Goal: Navigation & Orientation: Find specific page/section

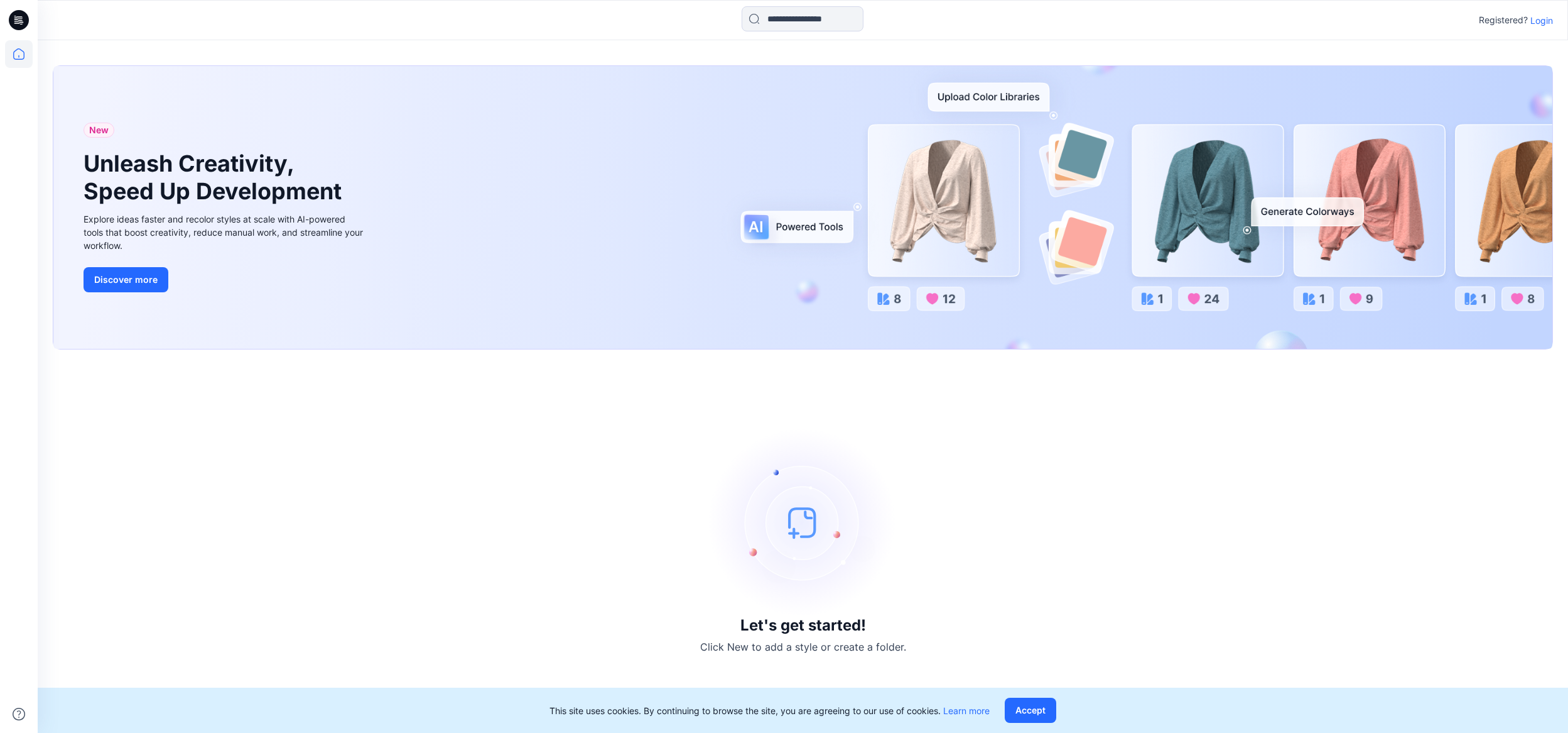
click at [1551, 25] on p "Login" at bounding box center [1542, 21] width 23 height 13
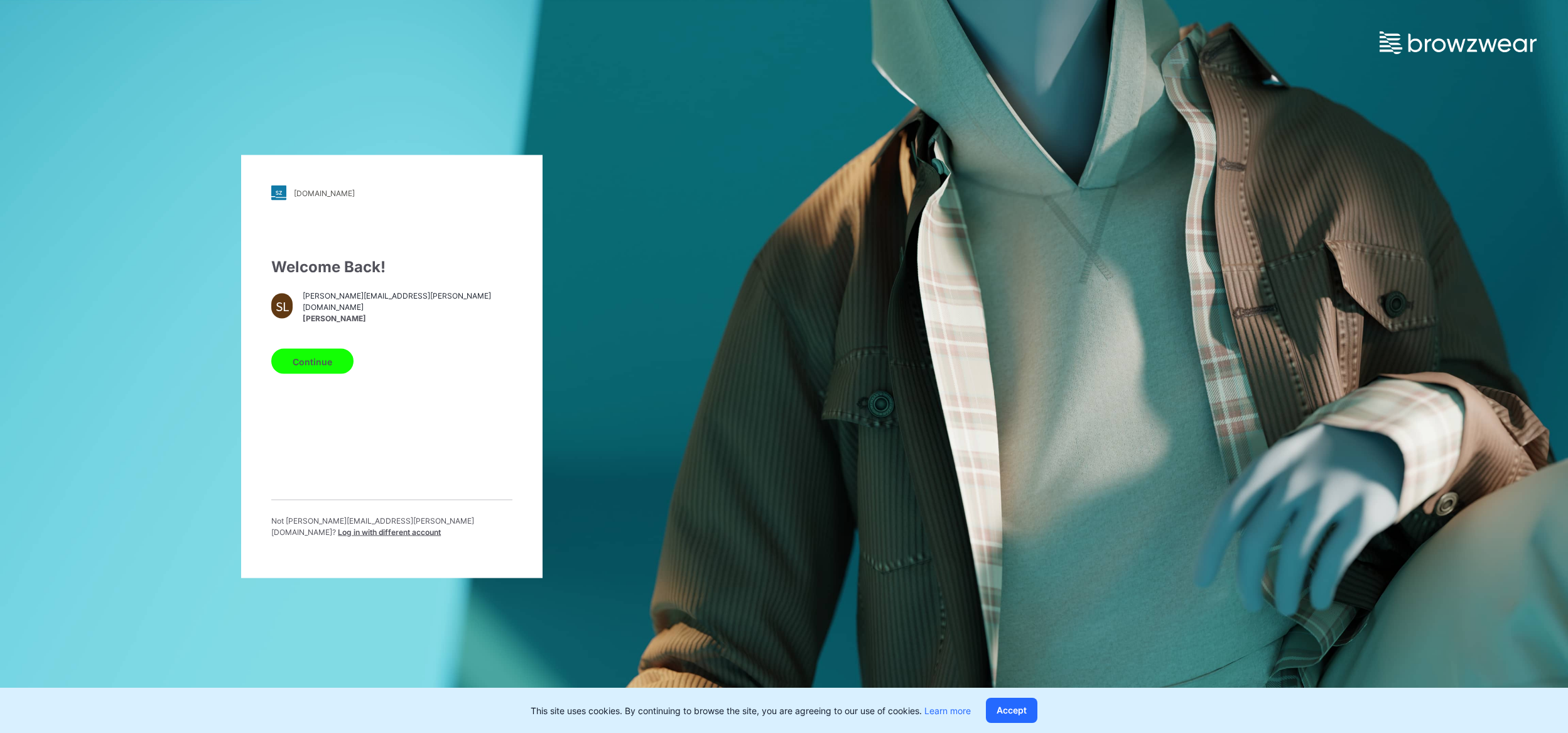
click at [305, 365] on button "Continue" at bounding box center [312, 361] width 82 height 25
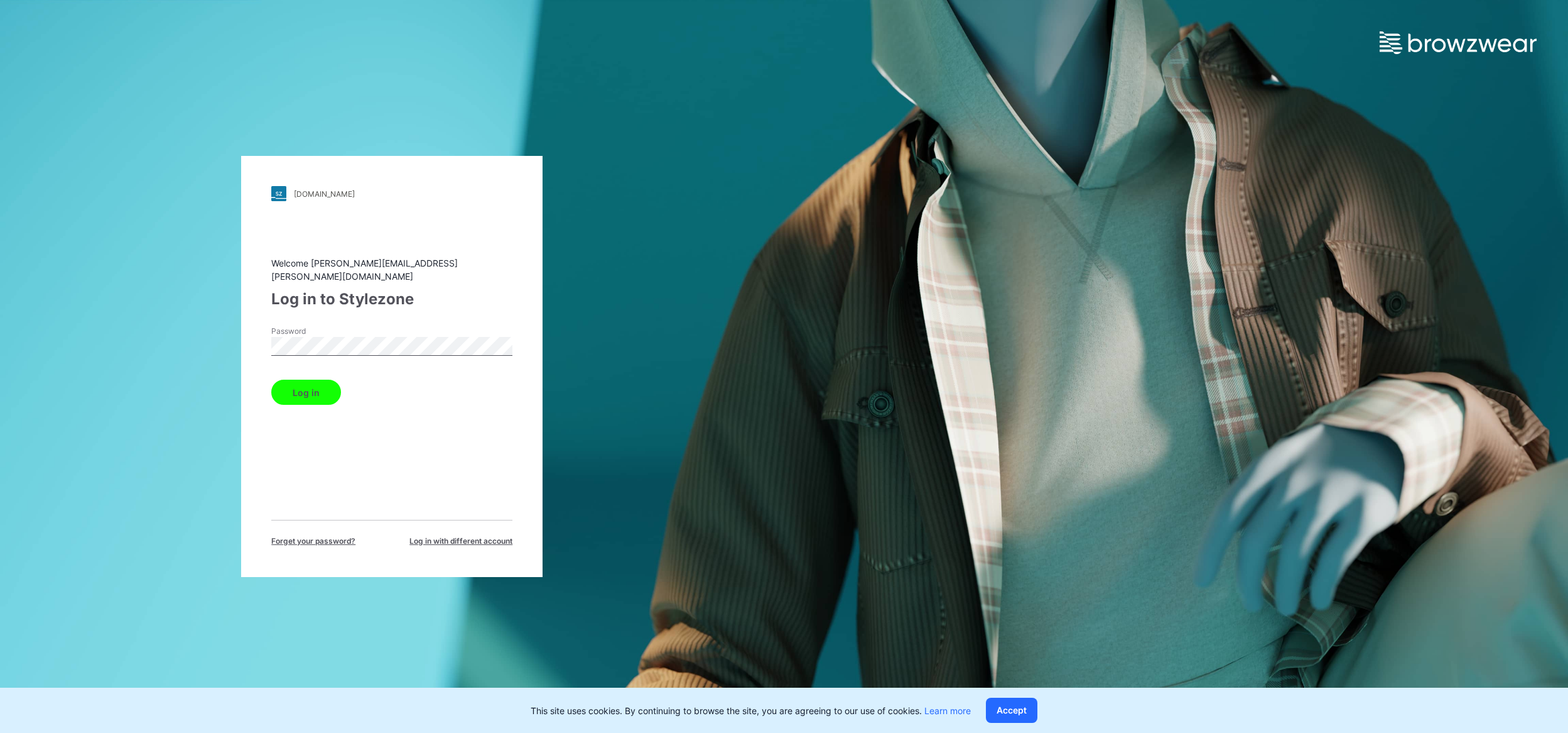
click at [331, 384] on button "Log in" at bounding box center [306, 392] width 70 height 25
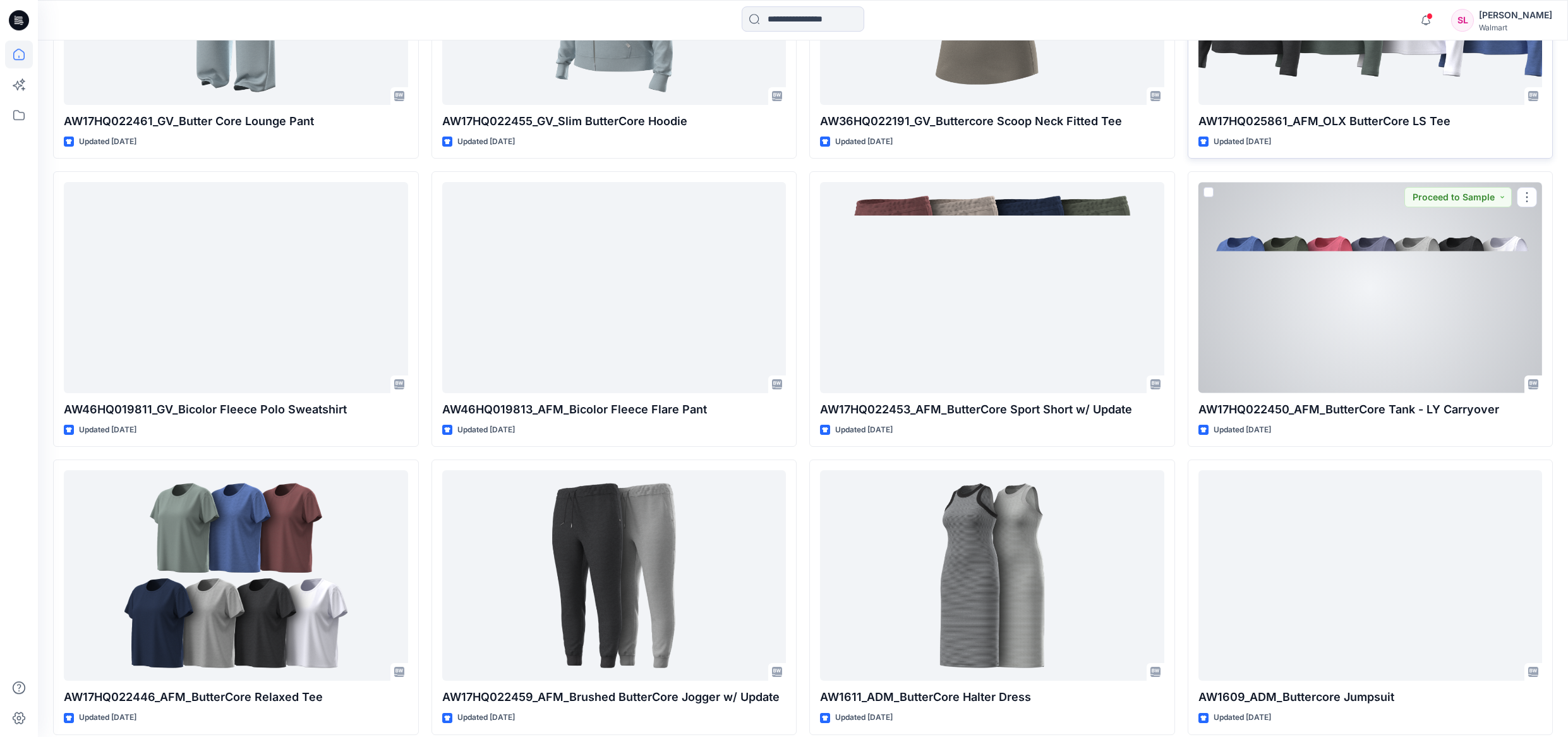
scroll to position [607, 0]
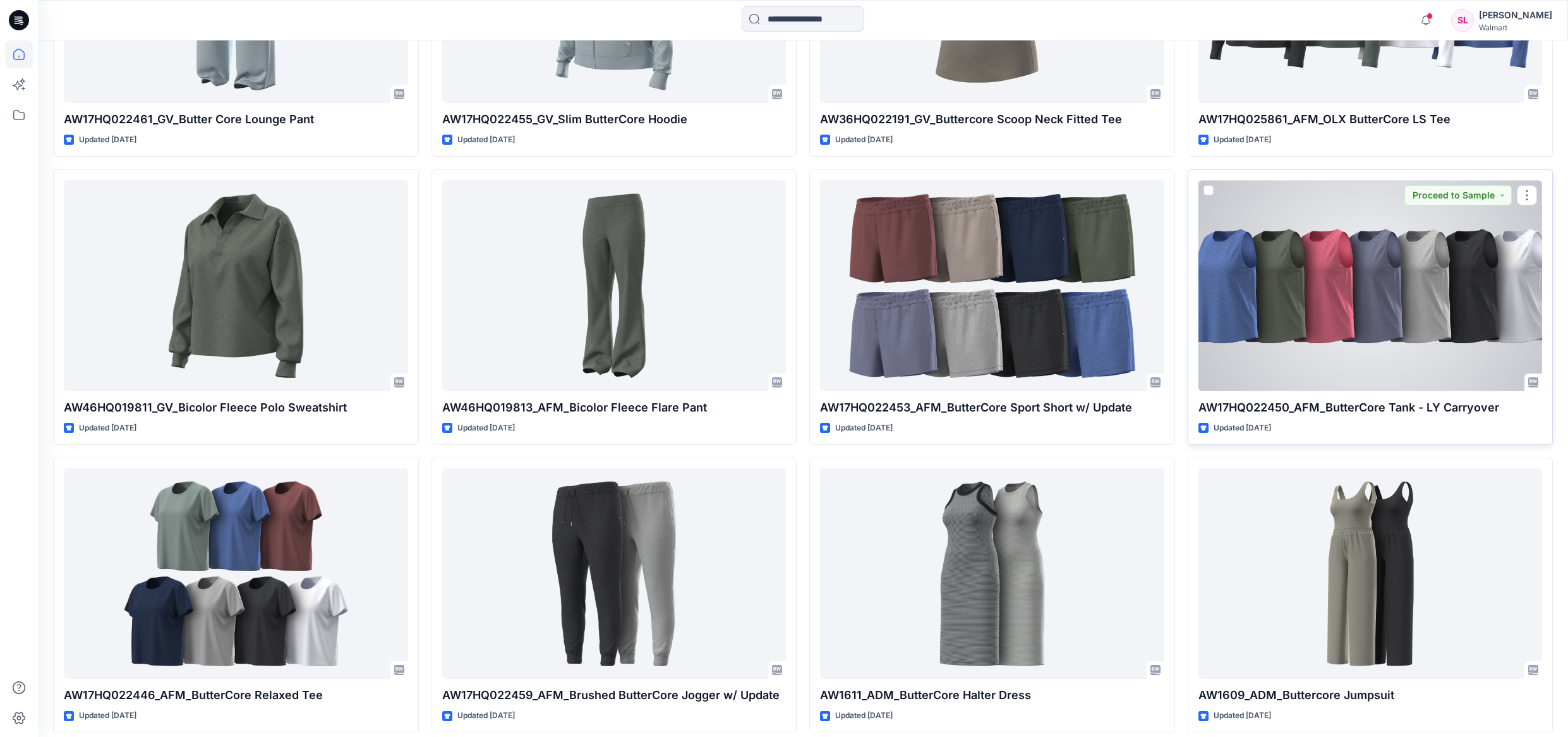
click at [1274, 320] on div at bounding box center [1371, 286] width 344 height 211
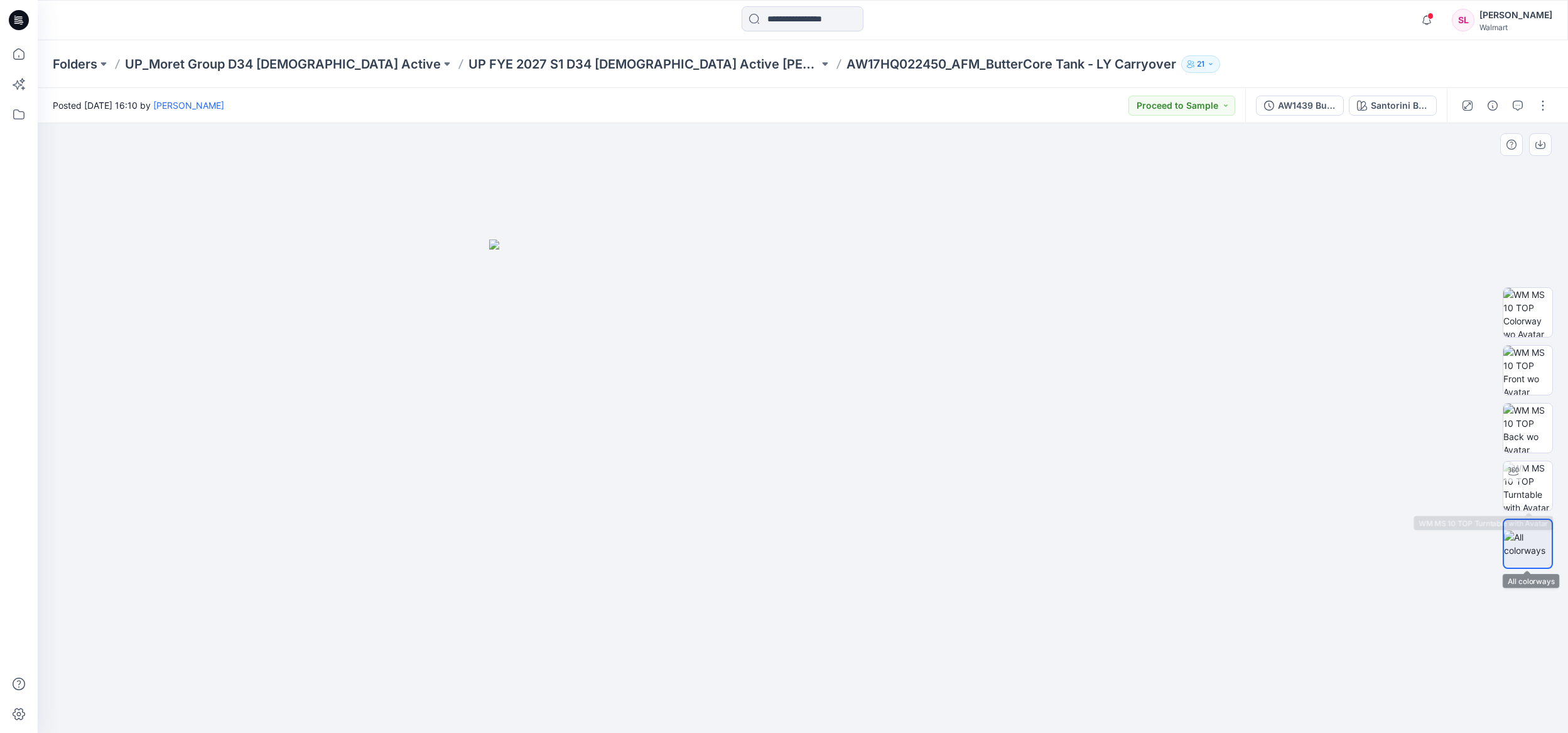
drag, startPoint x: 1536, startPoint y: 471, endPoint x: 1500, endPoint y: 476, distance: 36.3
click at [1535, 471] on img at bounding box center [1527, 485] width 49 height 49
drag, startPoint x: 821, startPoint y: 670, endPoint x: 758, endPoint y: 667, distance: 63.1
click at [758, 667] on div at bounding box center [803, 427] width 1531 height 609
drag, startPoint x: 807, startPoint y: 641, endPoint x: 736, endPoint y: 639, distance: 71.0
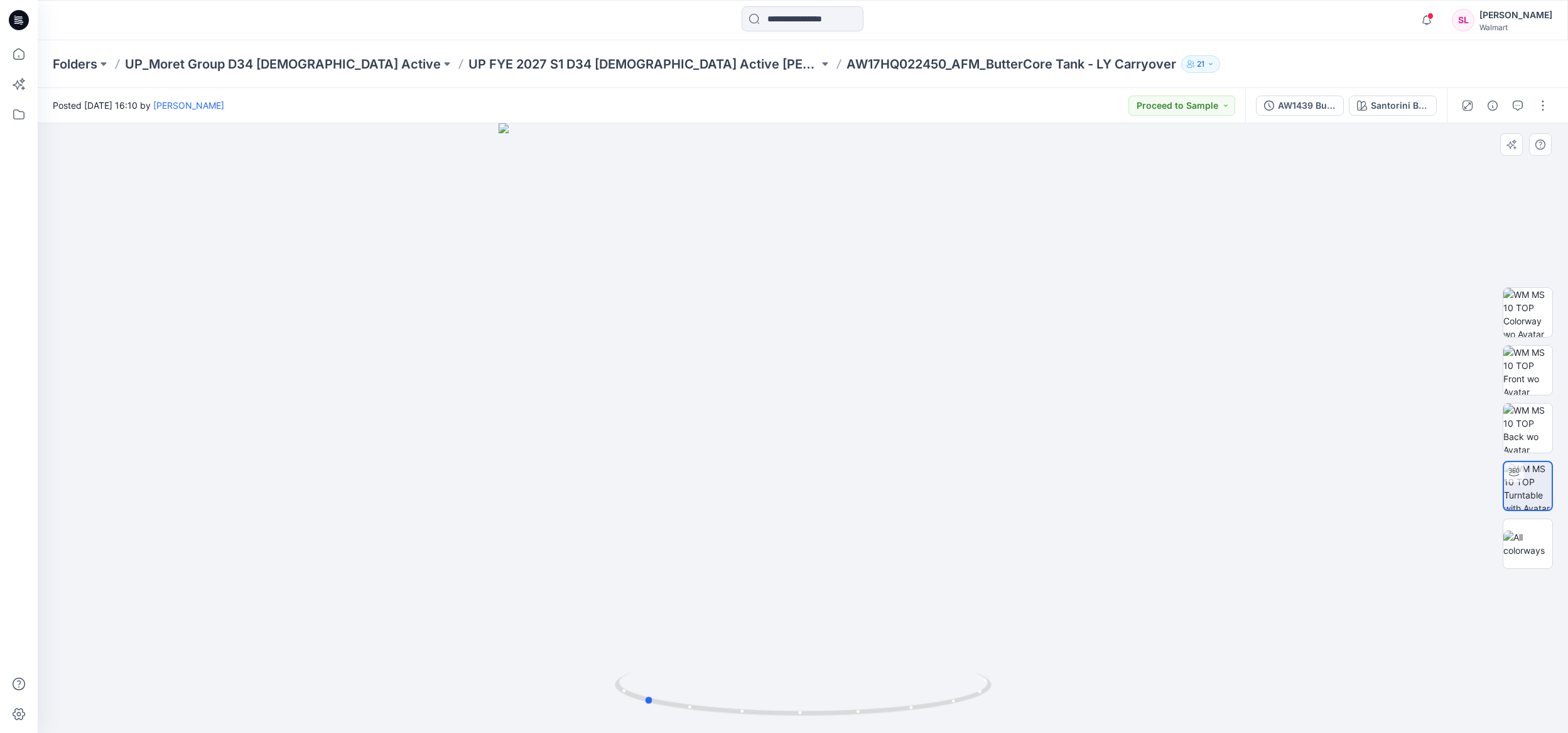
click at [736, 639] on div at bounding box center [803, 427] width 1531 height 609
drag, startPoint x: 893, startPoint y: 700, endPoint x: 997, endPoint y: 691, distance: 104.4
click at [1002, 694] on div at bounding box center [803, 427] width 1531 height 609
drag, startPoint x: 643, startPoint y: 61, endPoint x: 742, endPoint y: 68, distance: 99.2
click at [742, 68] on div "Folders UP_Moret Group D34 [DEMOGRAPHIC_DATA] Active UP FYE 2027 S1 D34 [DEMOGR…" at bounding box center [754, 64] width 1402 height 17
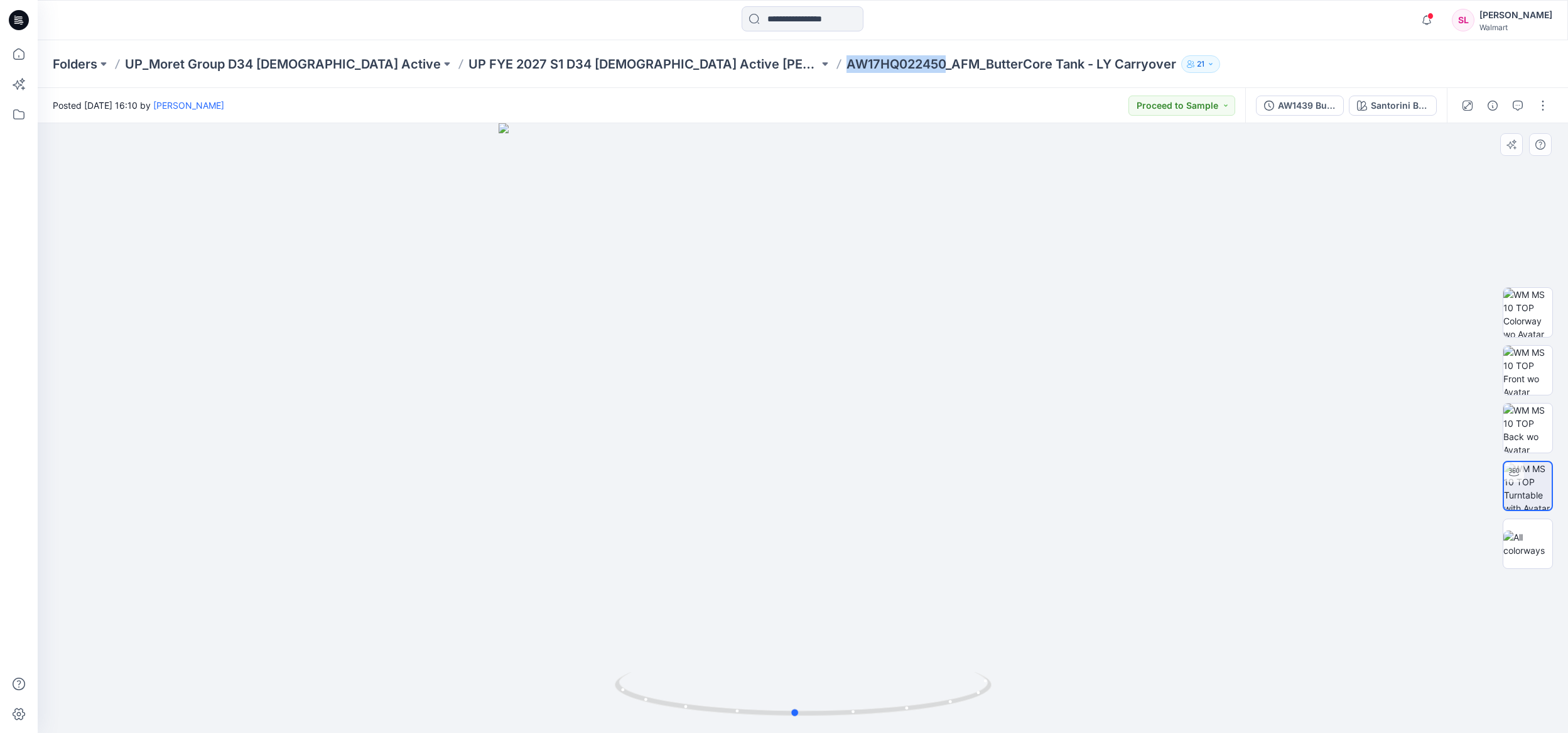
drag, startPoint x: 854, startPoint y: 363, endPoint x: 830, endPoint y: 364, distance: 24.0
click at [830, 364] on div at bounding box center [803, 427] width 1531 height 609
